Goal: Find contact information

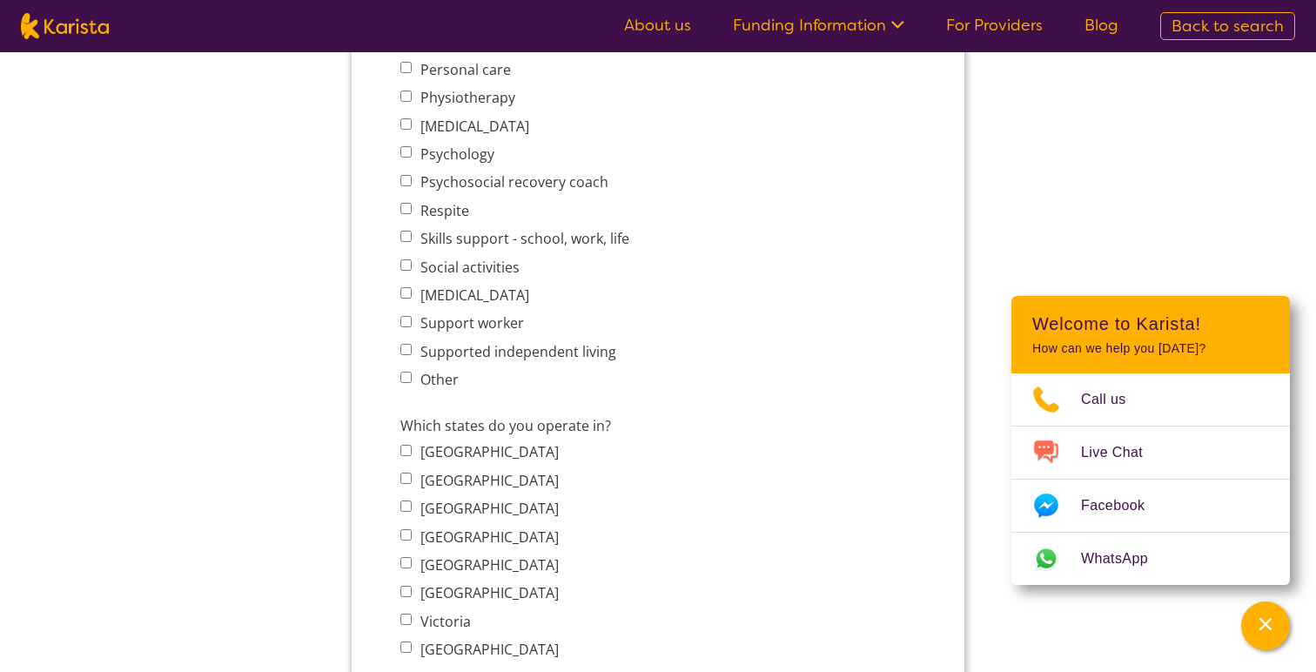
scroll to position [1014, 0]
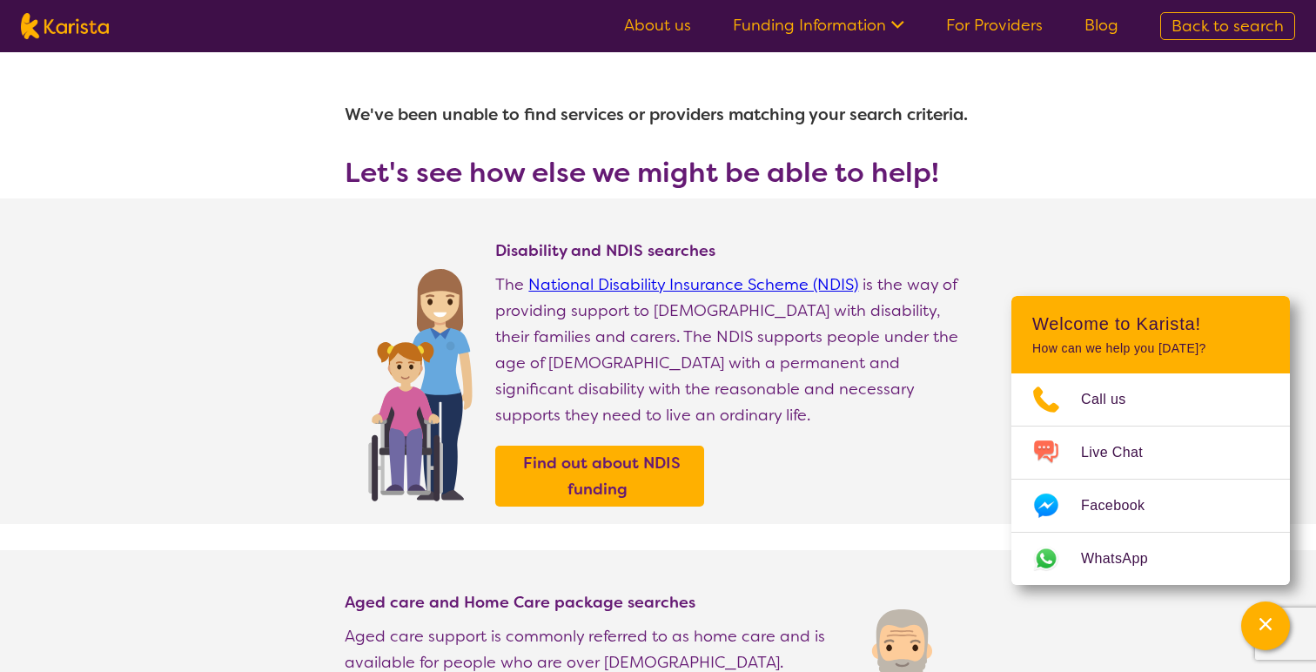
select select "Dietitian"
select select "CH"
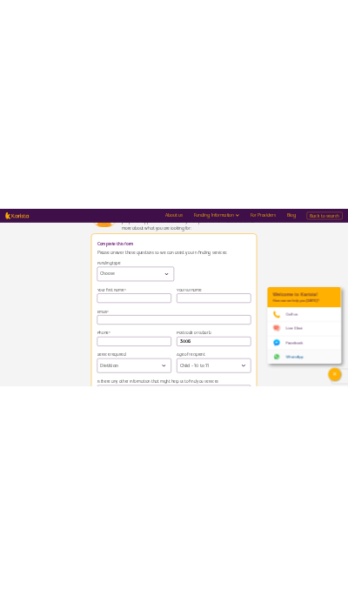
scroll to position [971, 0]
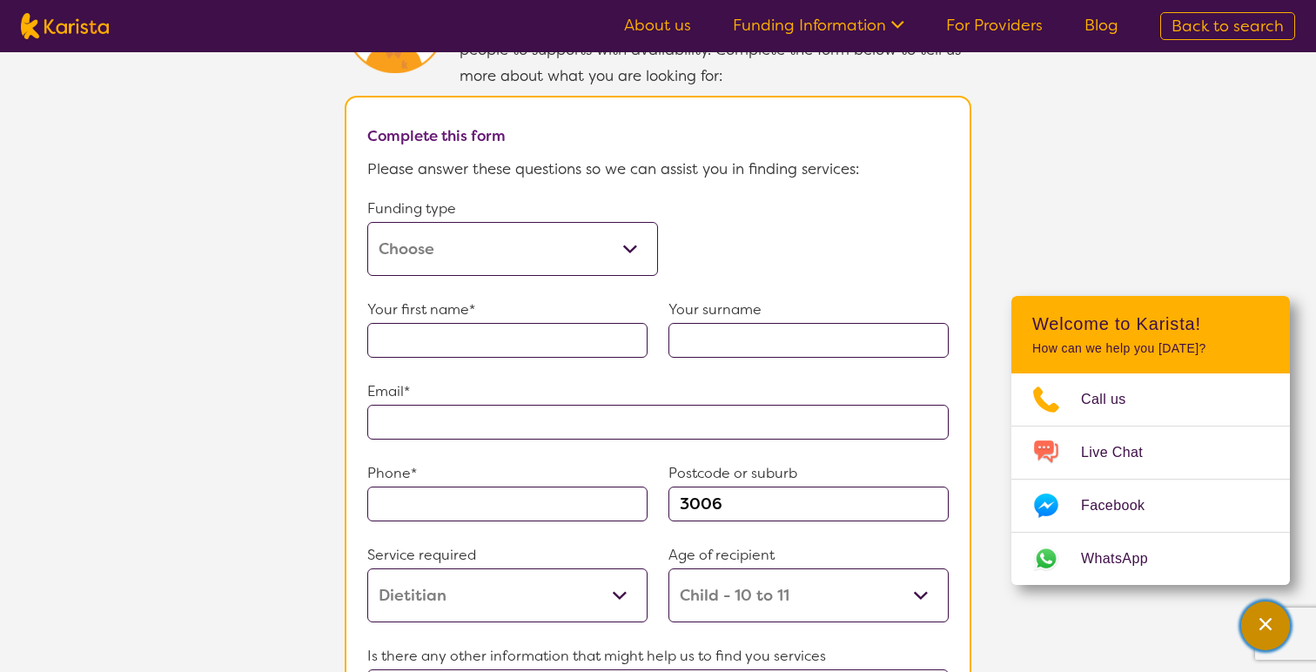
click at [1272, 635] on div "Channel Menu" at bounding box center [1265, 626] width 35 height 38
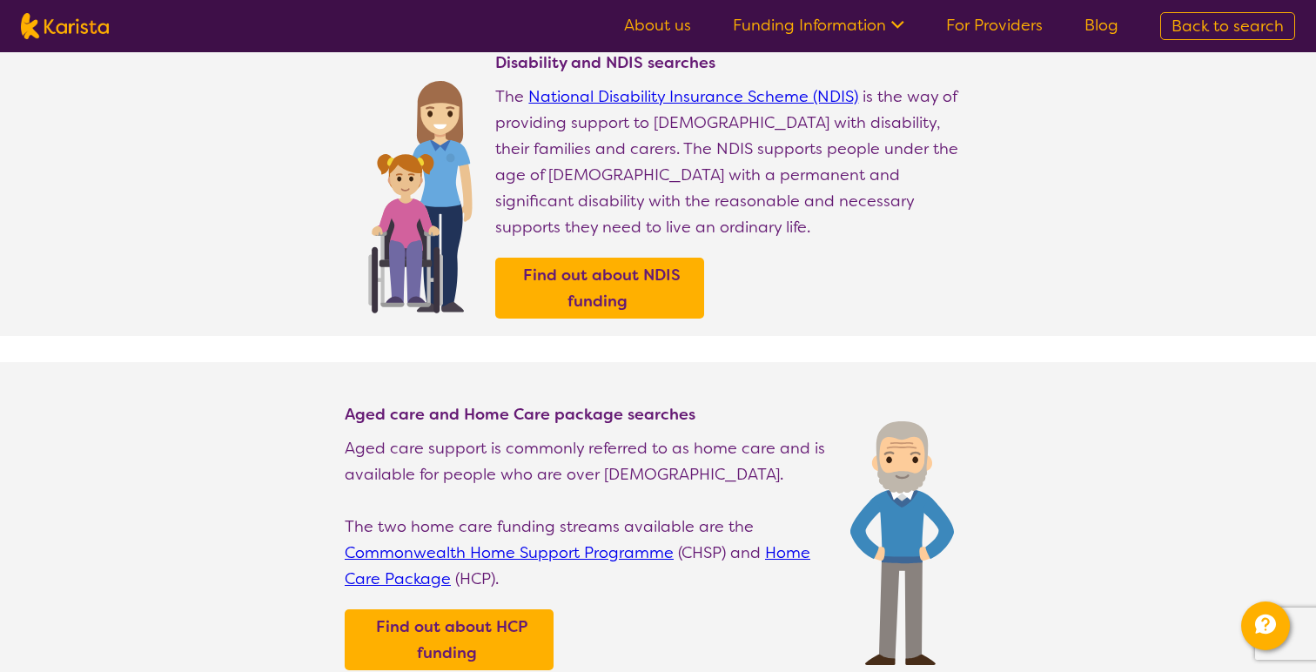
scroll to position [0, 0]
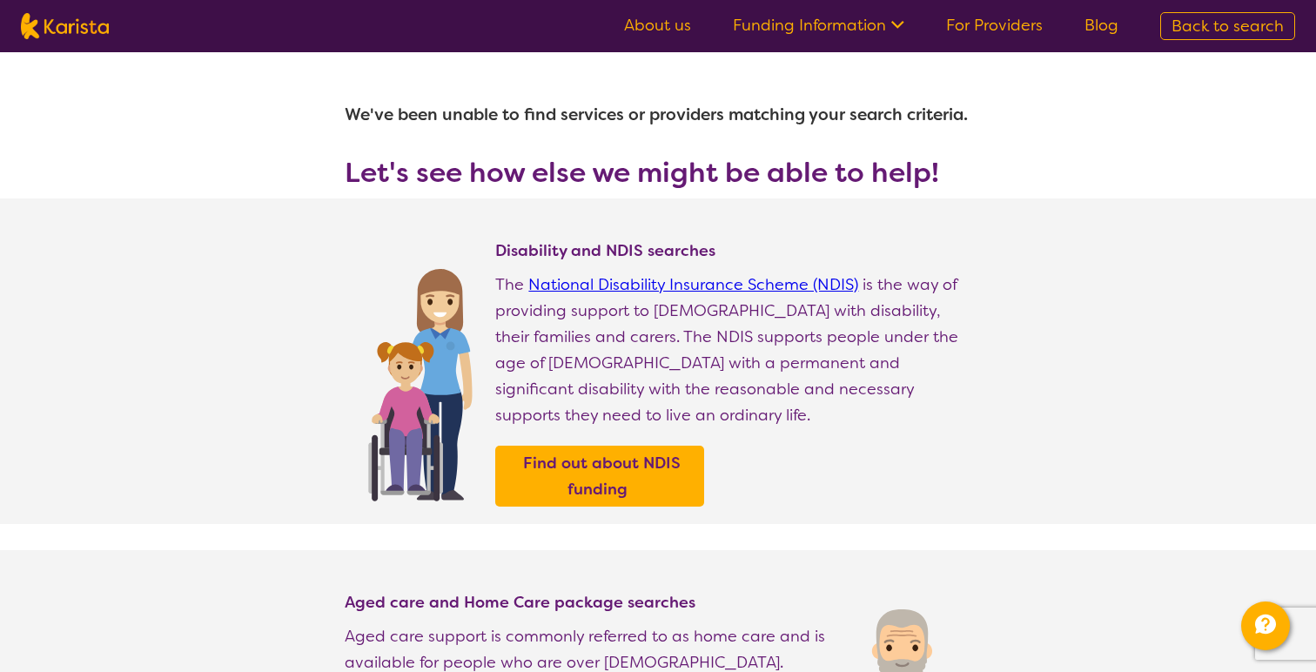
click at [1010, 34] on link "For Providers" at bounding box center [994, 25] width 97 height 21
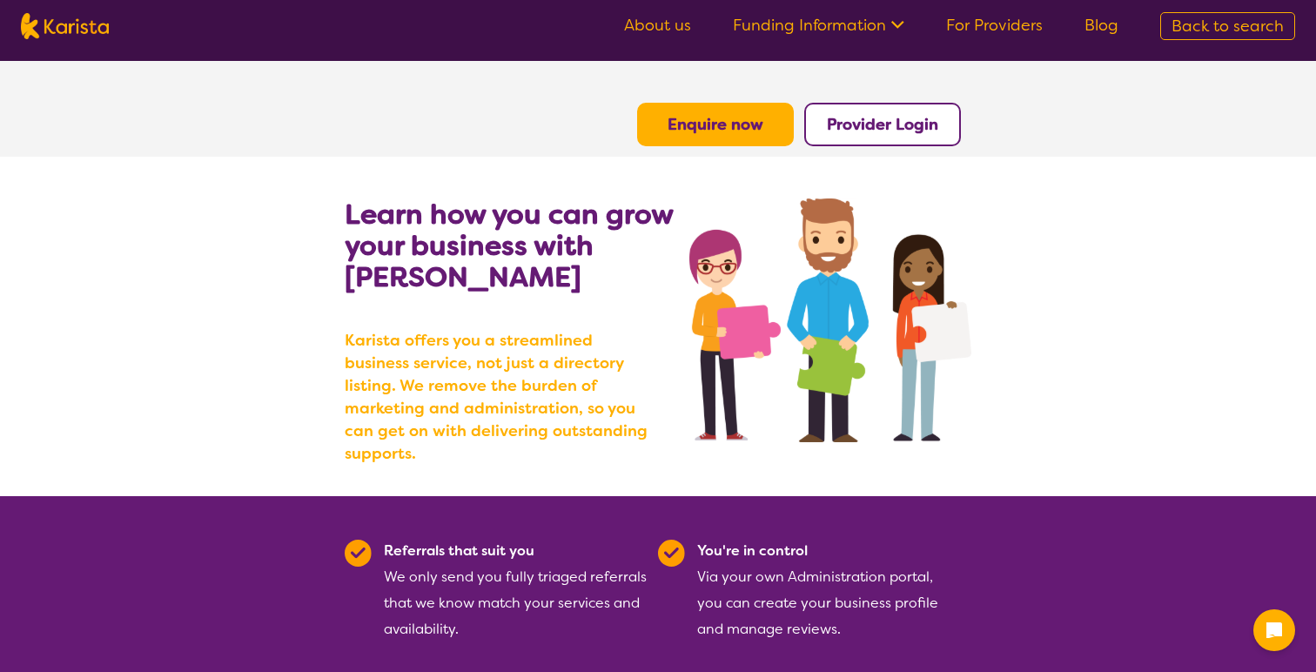
click at [743, 128] on b "Enquire now" at bounding box center [716, 124] width 96 height 21
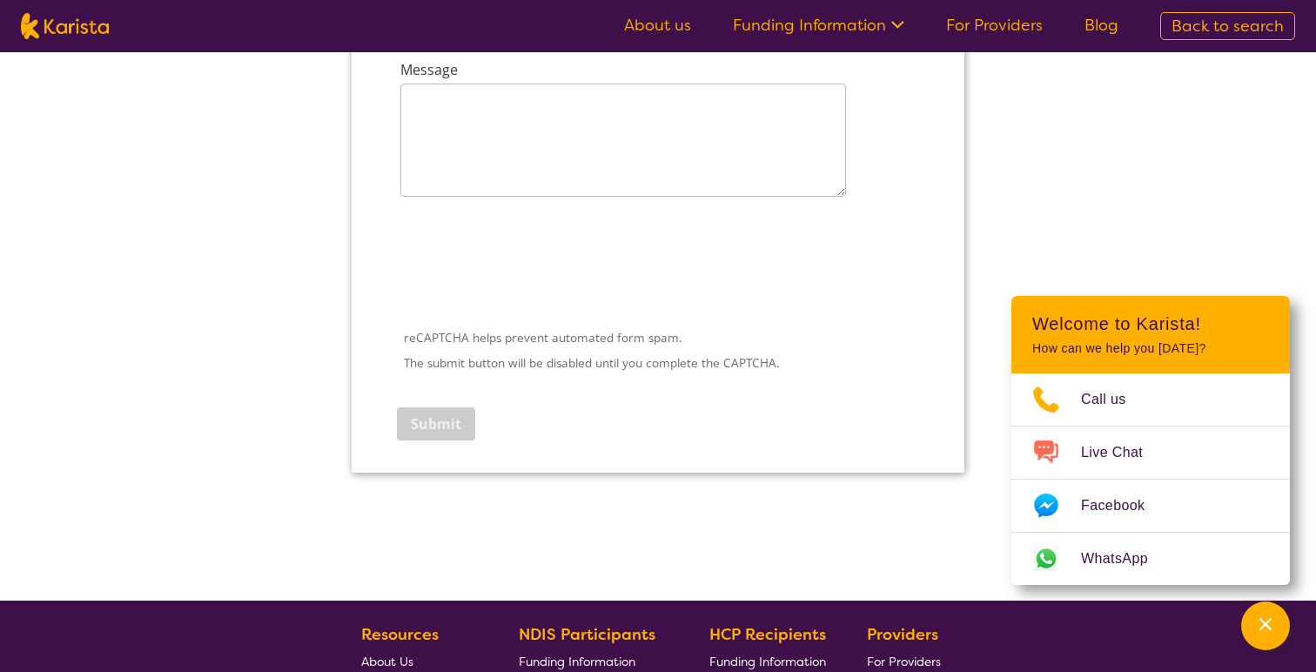
scroll to position [2749, 0]
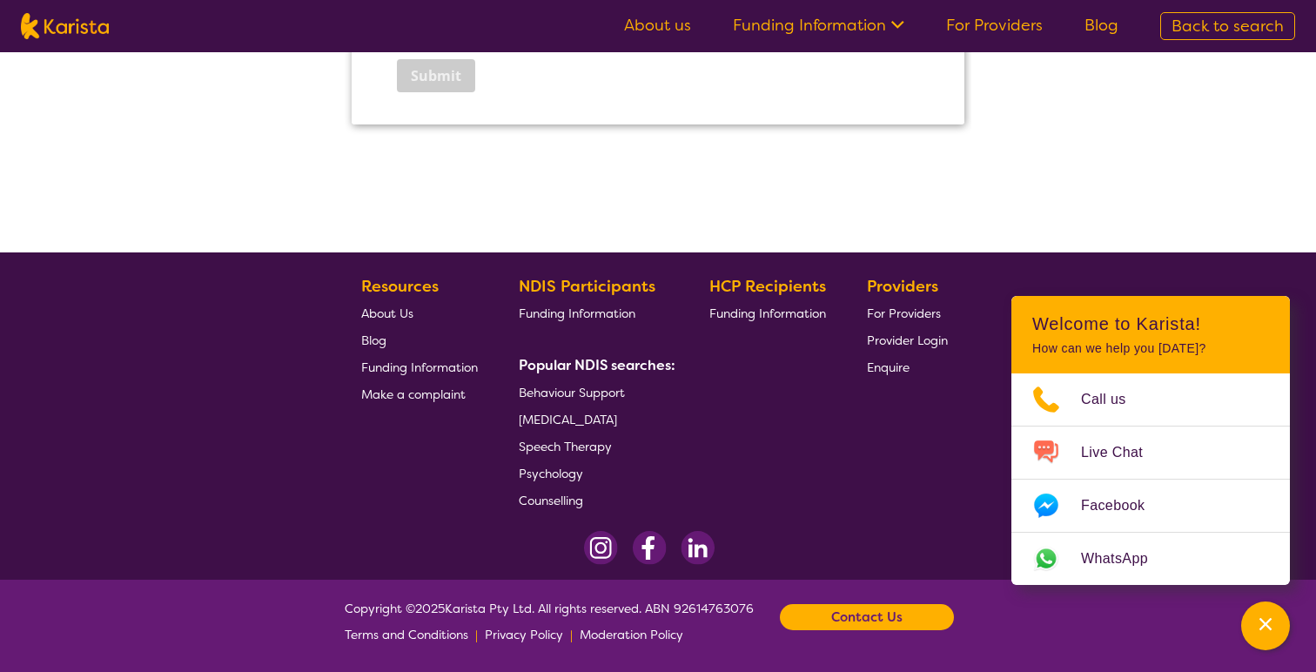
click at [869, 624] on b "Contact Us" at bounding box center [866, 617] width 71 height 26
